Goal: Complete application form

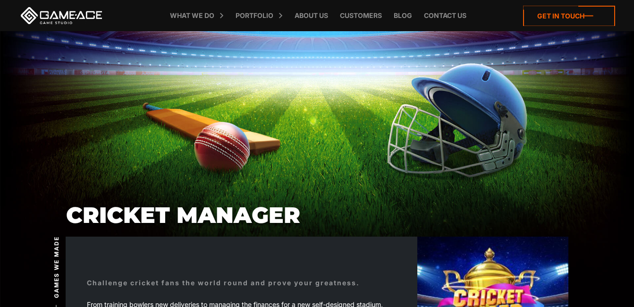
drag, startPoint x: 543, startPoint y: 12, endPoint x: 537, endPoint y: 25, distance: 13.9
drag, startPoint x: 537, startPoint y: 25, endPoint x: 536, endPoint y: 17, distance: 7.7
click at [536, 17] on icon at bounding box center [569, 16] width 92 height 20
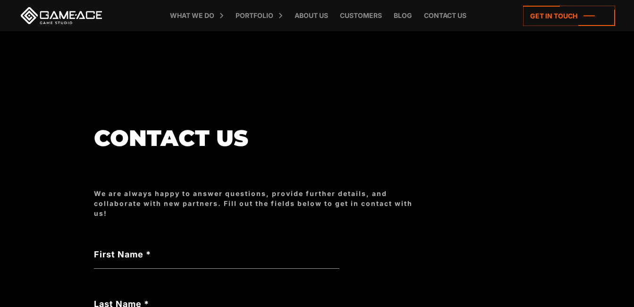
click at [171, 250] on label "First Name *" at bounding box center [216, 254] width 245 height 13
click at [171, 250] on input "First Name *" at bounding box center [216, 258] width 245 height 22
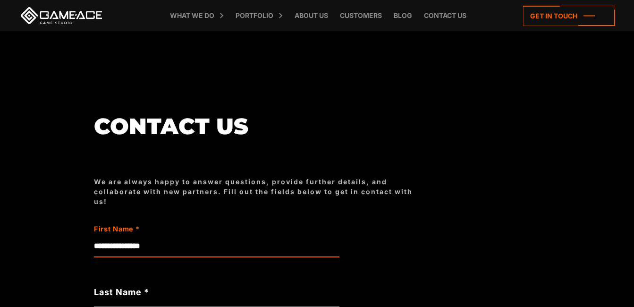
scroll to position [47, 0]
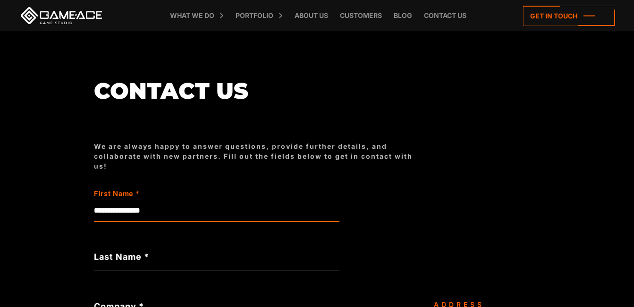
type input "**********"
click at [143, 253] on label "Last Name *" at bounding box center [216, 256] width 245 height 13
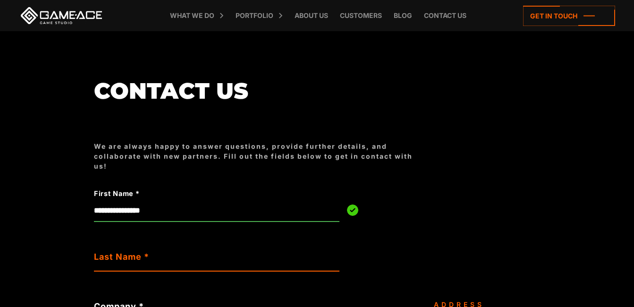
click at [143, 253] on input "Last Name *" at bounding box center [216, 260] width 245 height 22
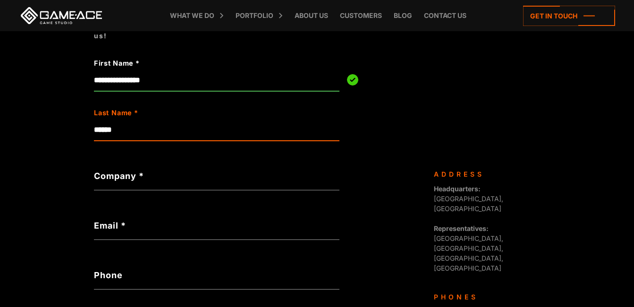
scroll to position [142, 0]
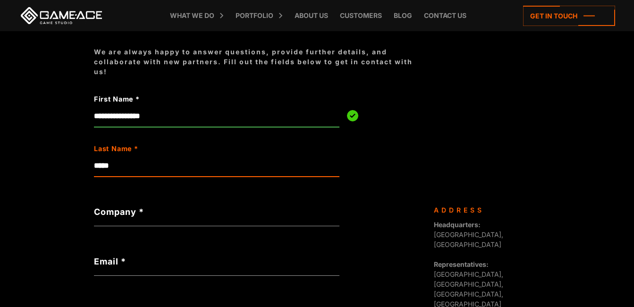
type input "*****"
click at [138, 205] on label "Company *" at bounding box center [216, 211] width 245 height 13
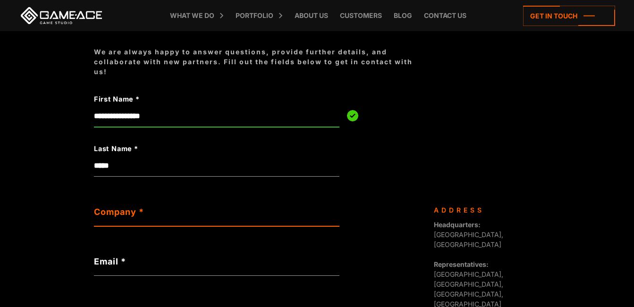
click at [138, 205] on input "Company *" at bounding box center [216, 215] width 245 height 22
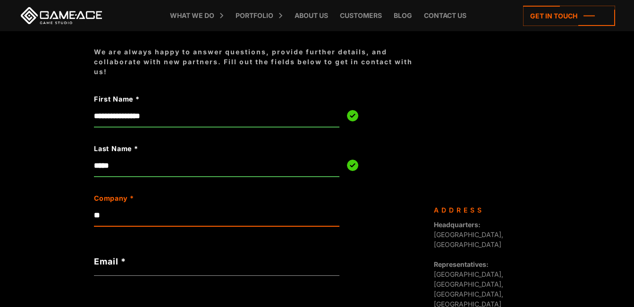
type input "**"
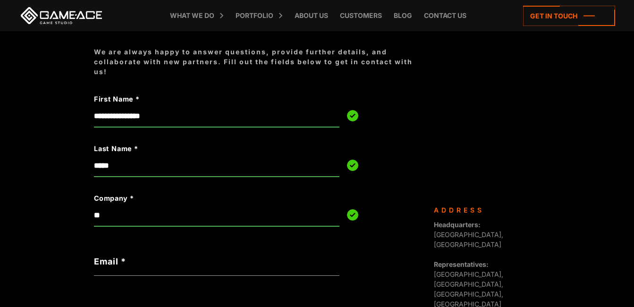
click at [145, 256] on label "Email *" at bounding box center [216, 261] width 245 height 13
click at [145, 256] on input "Email *" at bounding box center [216, 265] width 245 height 22
type input "*"
